Goal: Check status: Check status

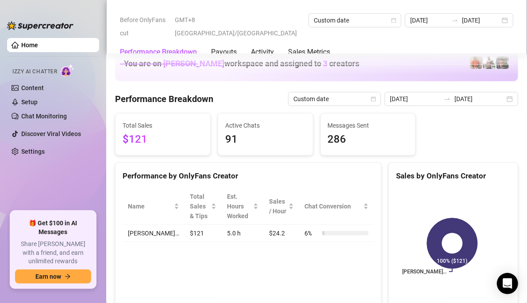
scroll to position [1282, 0]
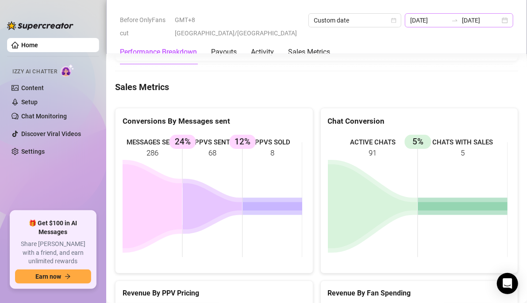
click at [455, 21] on div "2025-09-30 2025-09-30" at bounding box center [459, 20] width 108 height 14
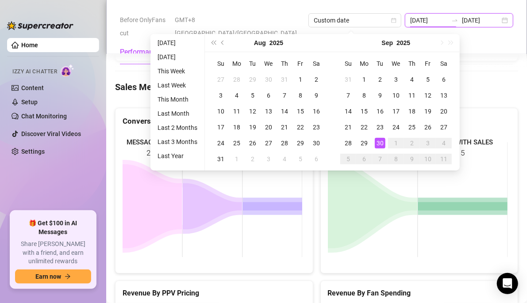
type input "[DATE]"
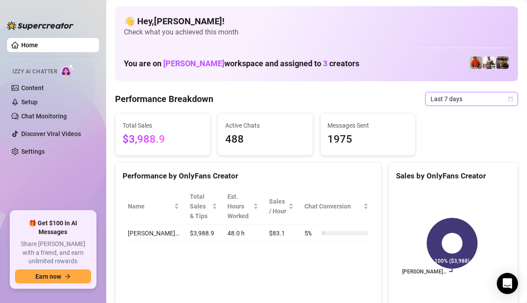
click at [508, 98] on icon "calendar" at bounding box center [510, 98] width 5 height 5
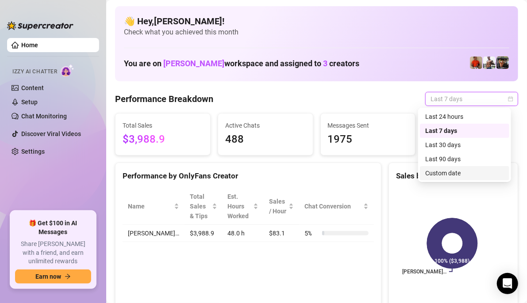
click at [451, 174] on div "Custom date" at bounding box center [464, 173] width 79 height 10
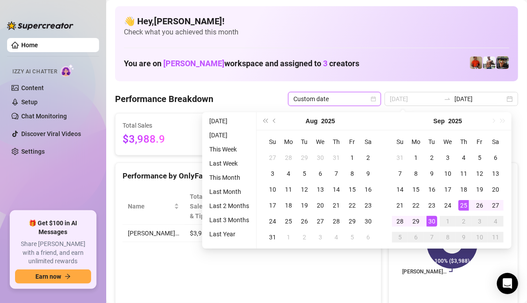
type input "[DATE]"
click at [435, 225] on div "30" at bounding box center [431, 221] width 11 height 11
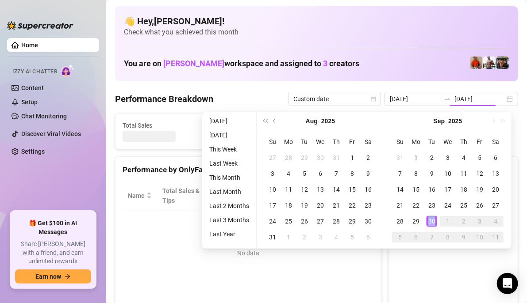
type input "[DATE]"
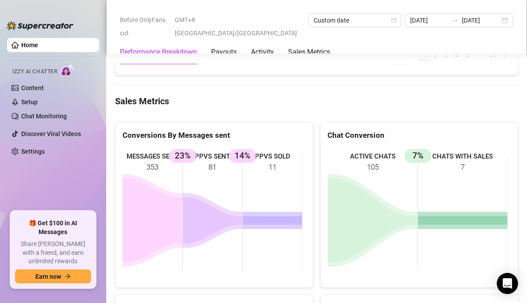
scroll to position [1282, 0]
